Goal: Information Seeking & Learning: Understand process/instructions

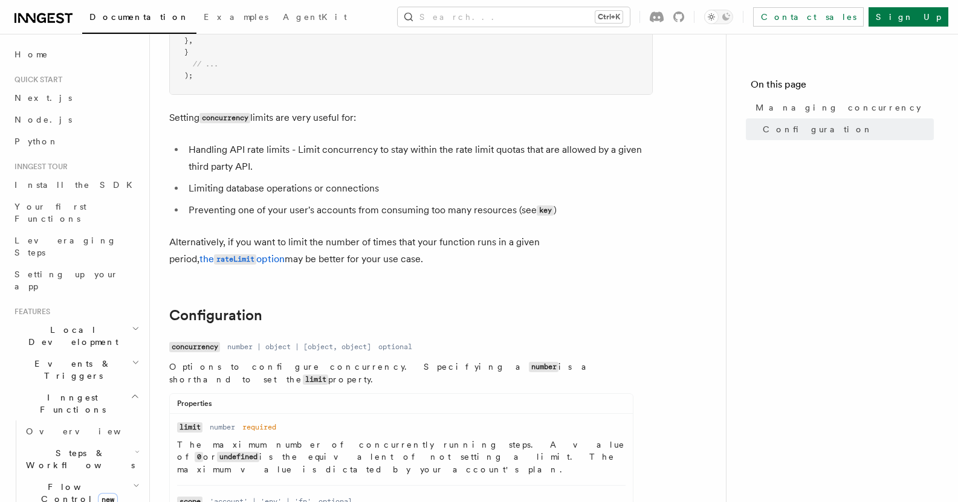
scroll to position [133, 0]
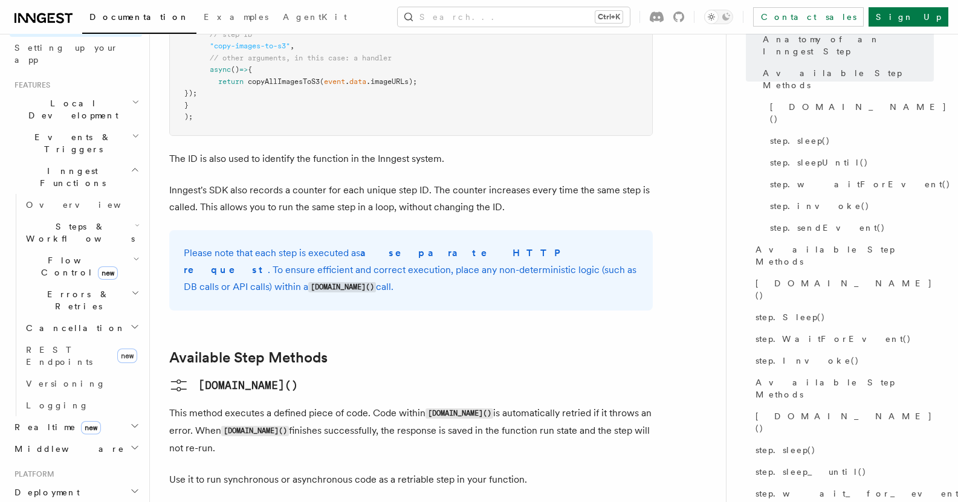
scroll to position [242, 0]
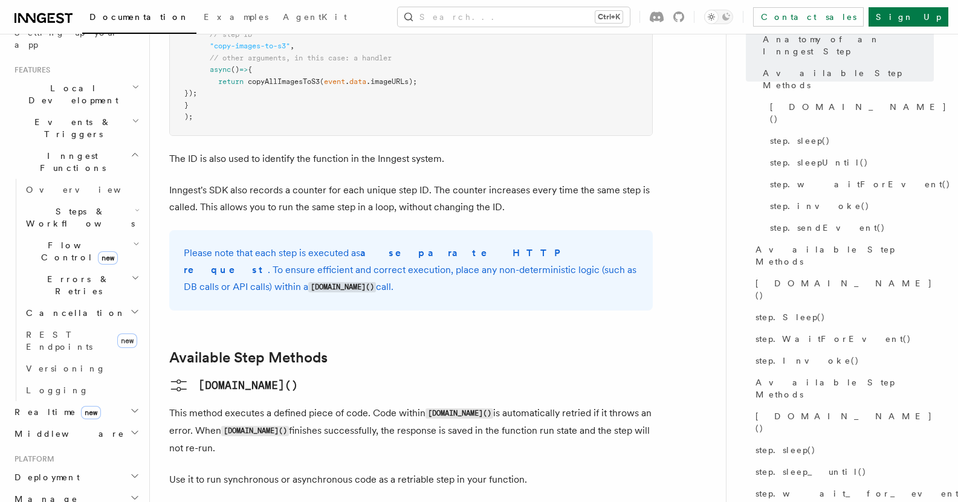
click at [135, 206] on icon "button" at bounding box center [137, 211] width 5 height 10
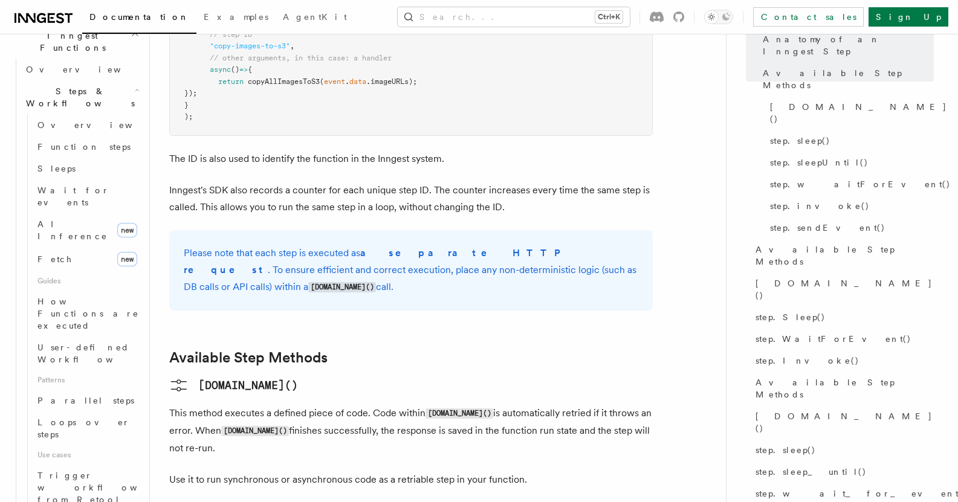
scroll to position [363, 0]
click at [84, 389] on link "Parallel steps" at bounding box center [87, 400] width 109 height 22
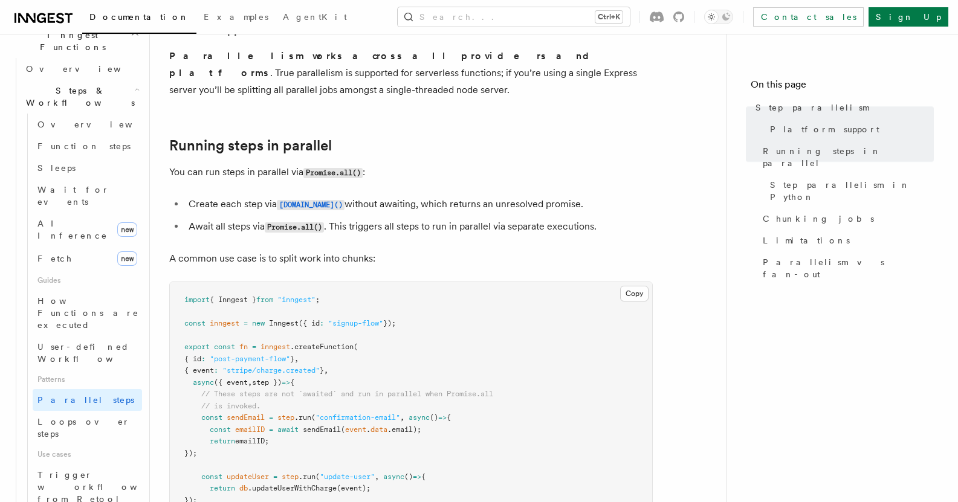
scroll to position [181, 0]
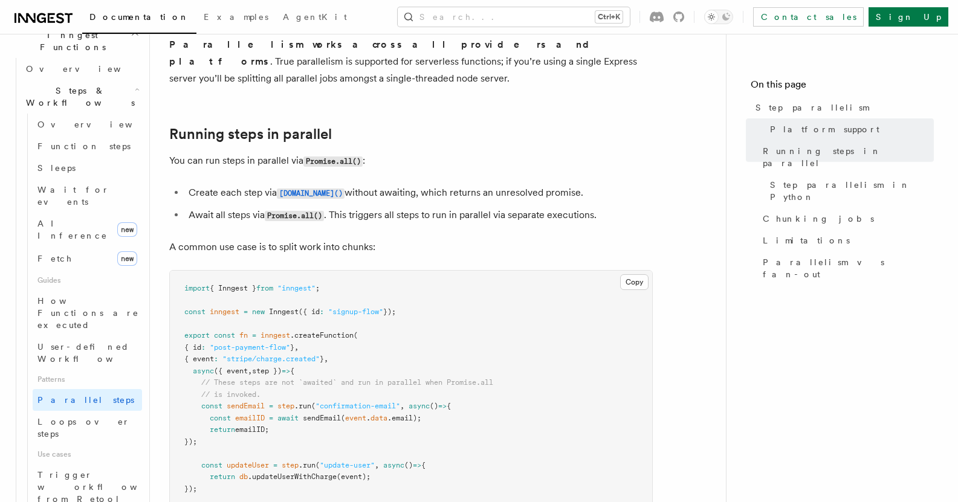
click at [299, 211] on code "Promise.all()" at bounding box center [294, 216] width 59 height 10
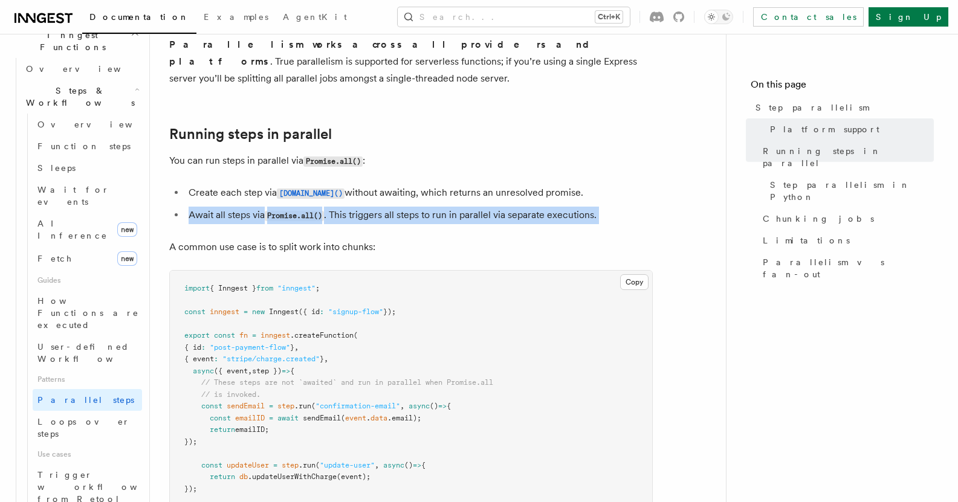
click at [299, 211] on code "Promise.all()" at bounding box center [294, 216] width 59 height 10
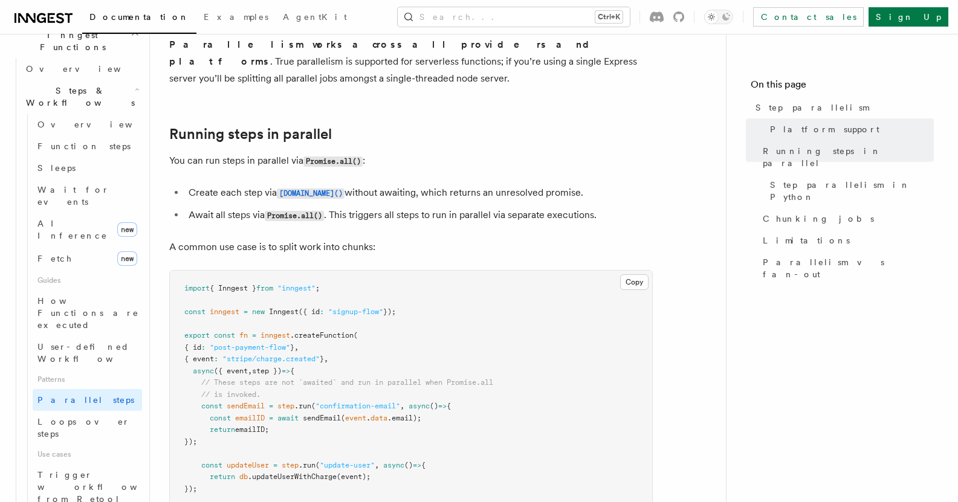
click at [327, 207] on li "Await all steps via Promise.all() . This triggers all steps to run in parallel …" at bounding box center [419, 216] width 468 height 18
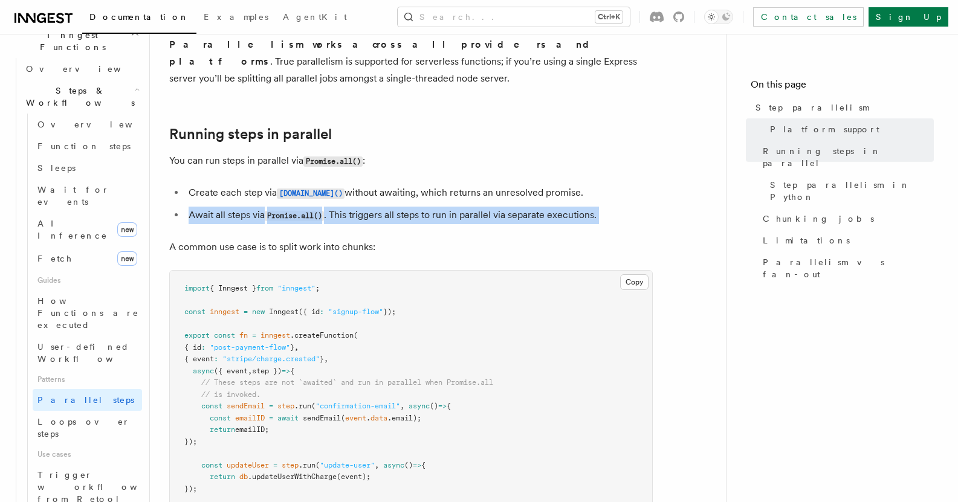
click at [327, 207] on li "Await all steps via Promise.all() . This triggers all steps to run in parallel …" at bounding box center [419, 216] width 468 height 18
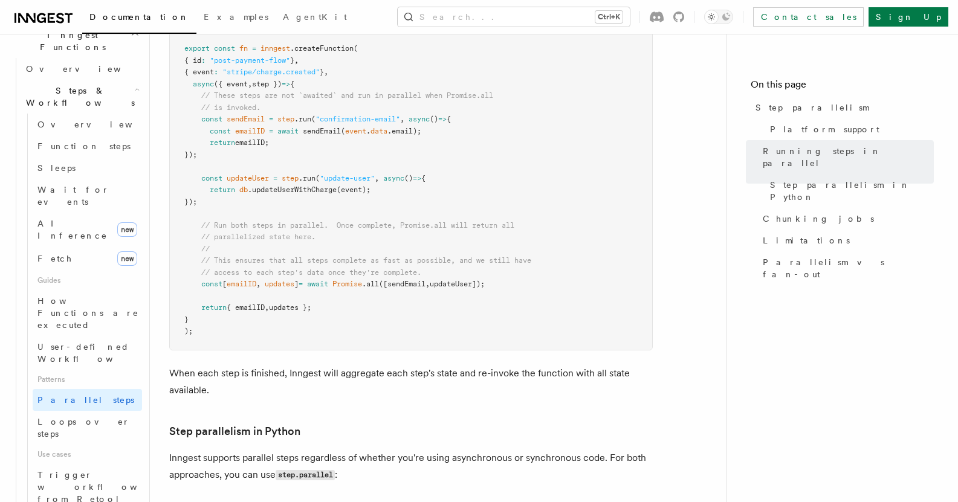
scroll to position [484, 0]
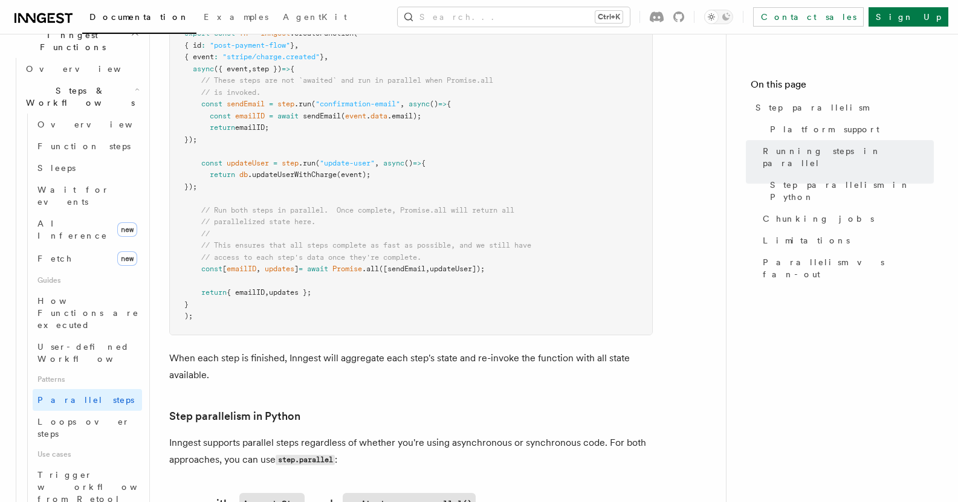
click at [426, 265] on span "([sendEmail" at bounding box center [402, 269] width 47 height 8
click at [362, 268] on pre "import { Inngest } from "inngest" ; const inngest = new Inngest ({ id : "signup…" at bounding box center [411, 152] width 482 height 366
